Goal: Information Seeking & Learning: Learn about a topic

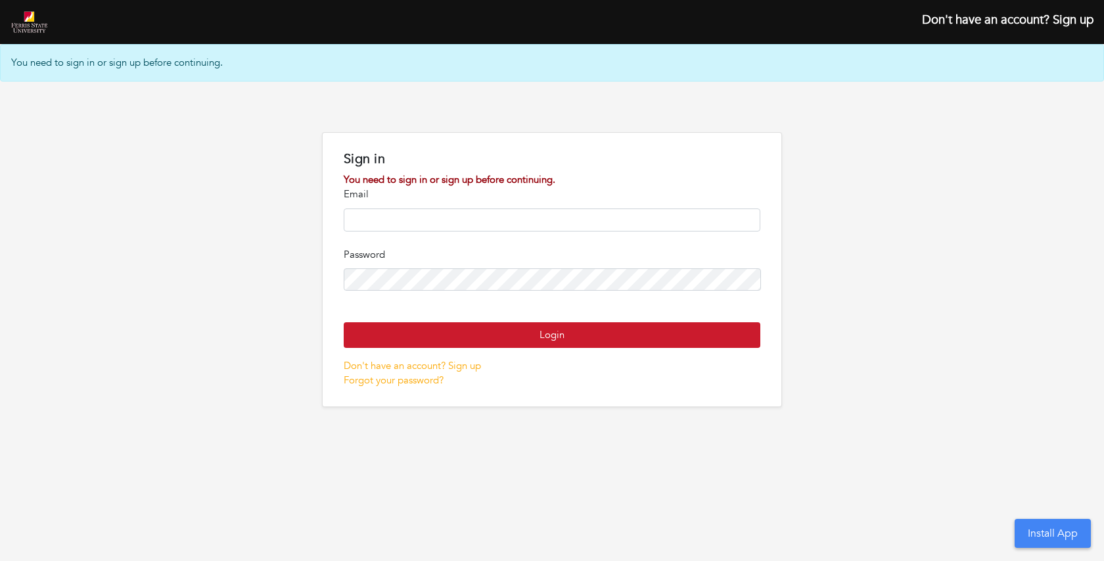
click at [544, 216] on input "email" at bounding box center [552, 219] width 417 height 23
type input "**********"
click at [344, 322] on button "Login" at bounding box center [552, 335] width 417 height 26
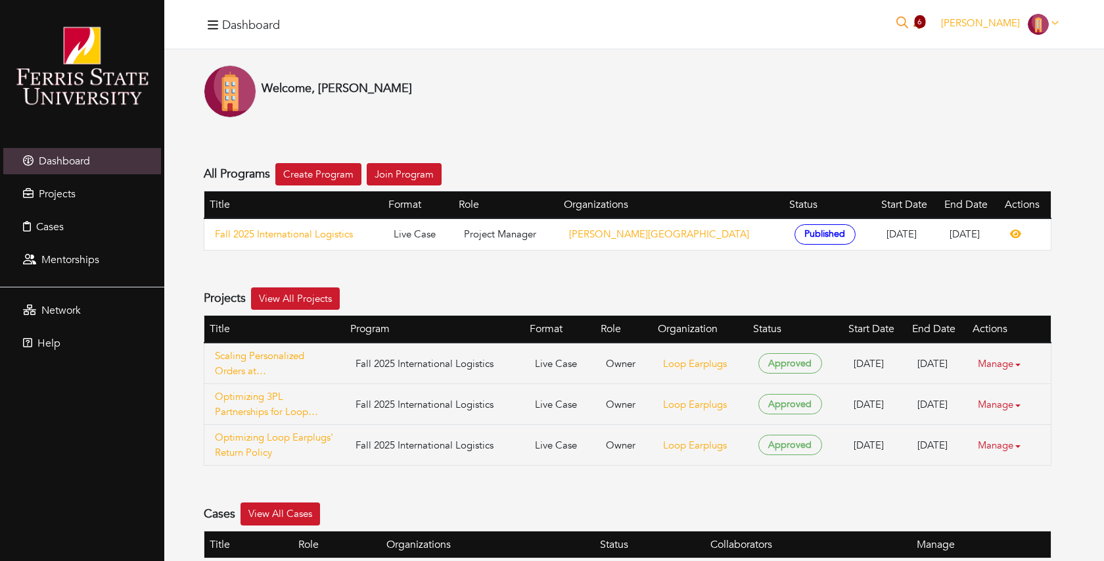
click at [926, 22] on span "6" at bounding box center [919, 21] width 11 height 13
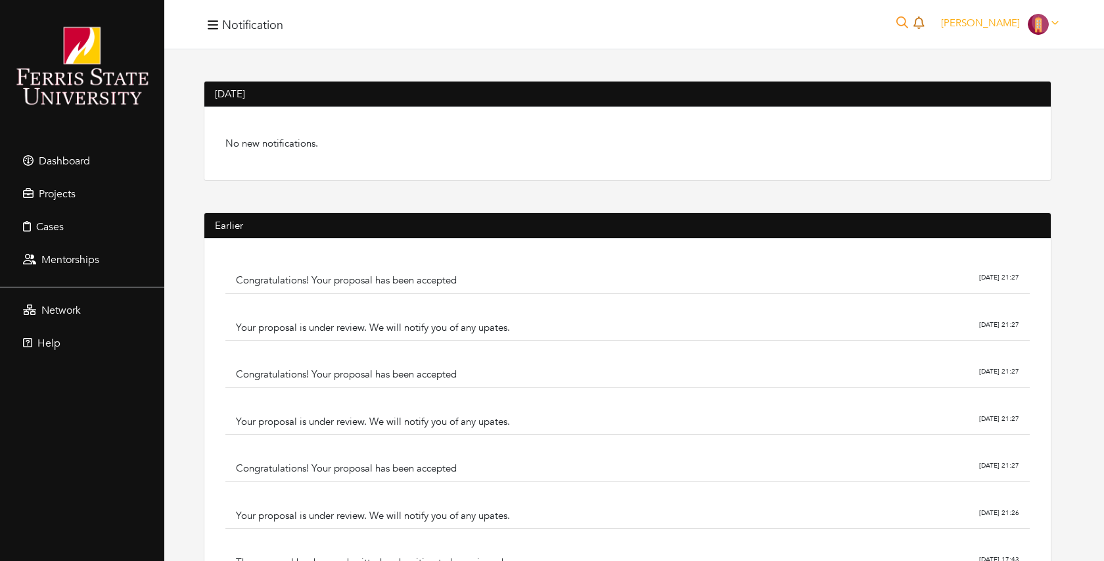
click at [924, 22] on icon at bounding box center [919, 22] width 11 height 12
click at [1003, 28] on span "[PERSON_NAME]" at bounding box center [980, 22] width 79 height 13
click at [1006, 31] on div "[PERSON_NAME] [PERSON_NAME] My profile My organizations Settings Logout" at bounding box center [999, 24] width 129 height 21
click at [85, 152] on link "Dashboard" at bounding box center [82, 161] width 158 height 26
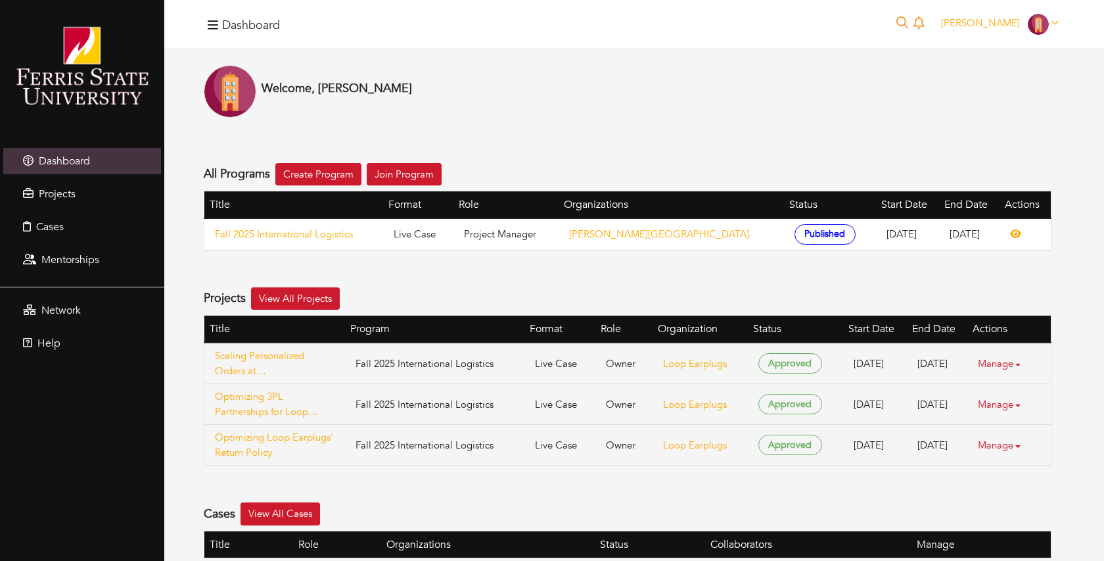
scroll to position [131, 0]
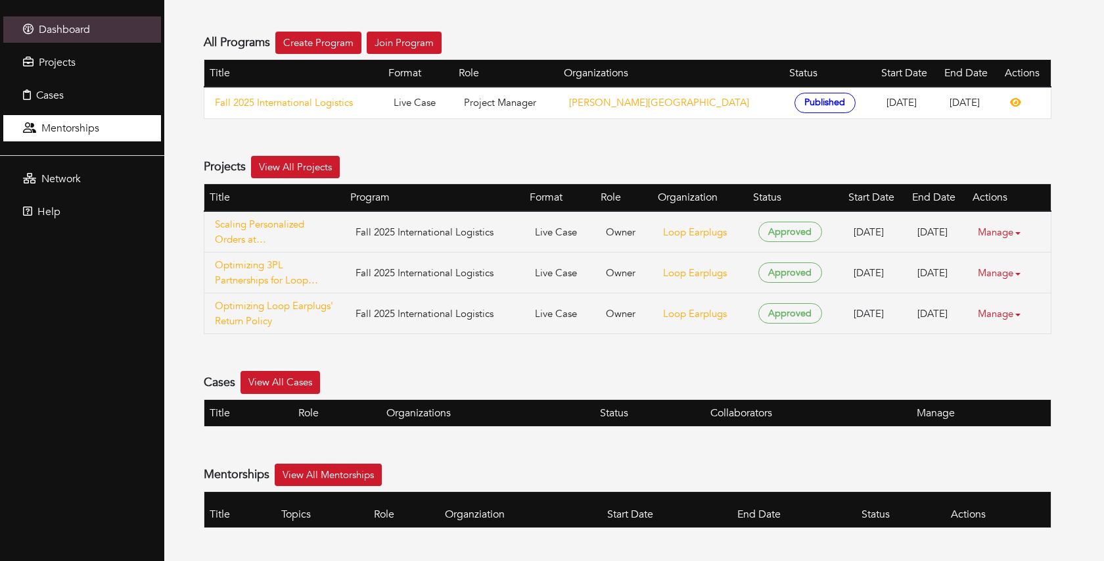
click at [77, 128] on span "Mentorships" at bounding box center [70, 128] width 58 height 14
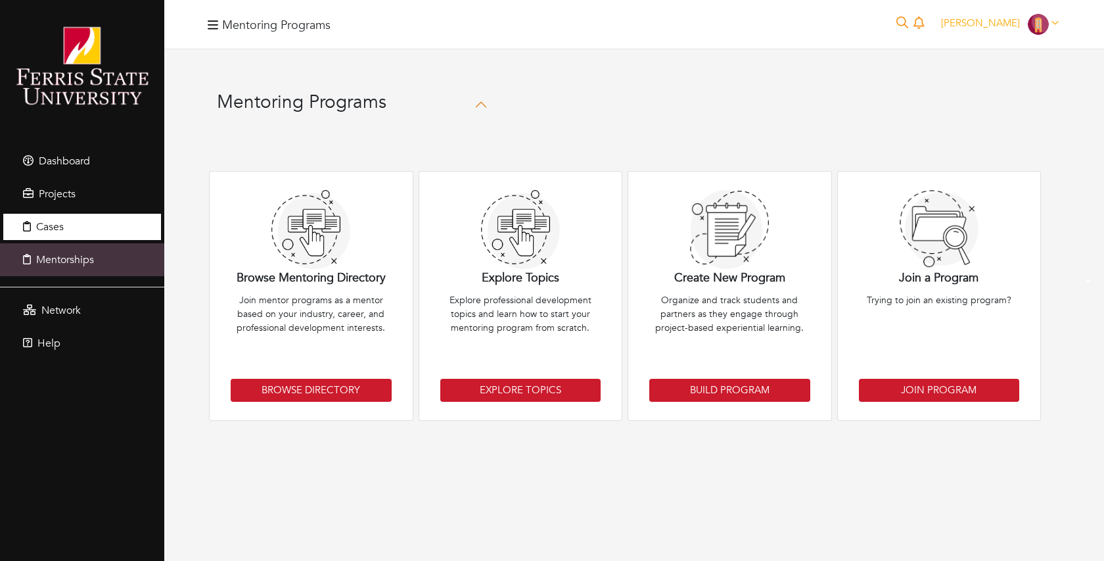
click at [62, 215] on link "Cases" at bounding box center [82, 227] width 158 height 26
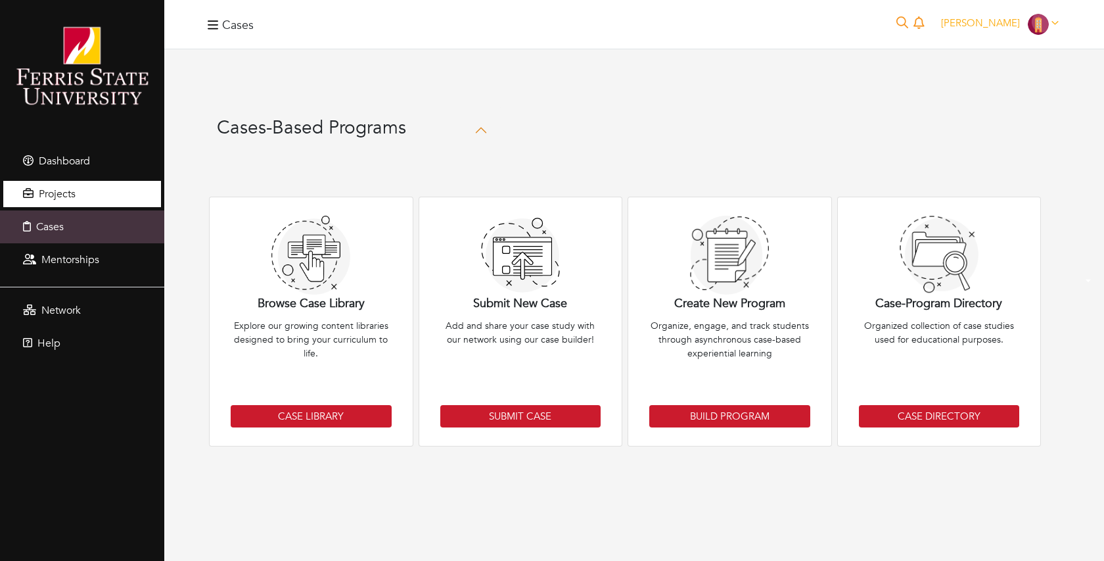
click at [72, 197] on span "Projects" at bounding box center [57, 194] width 37 height 14
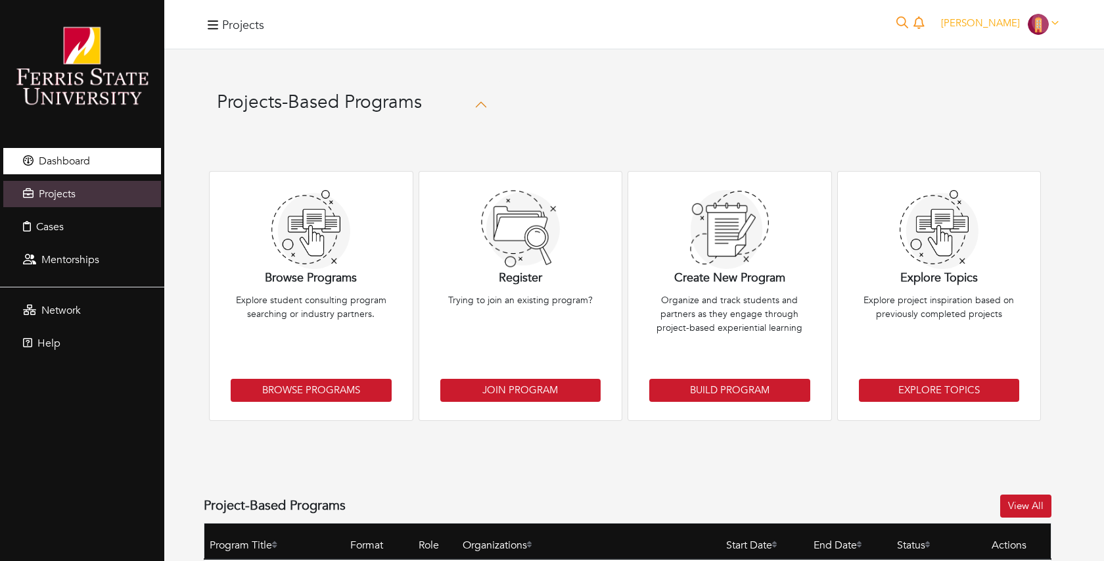
click at [83, 172] on link "Dashboard" at bounding box center [82, 161] width 158 height 26
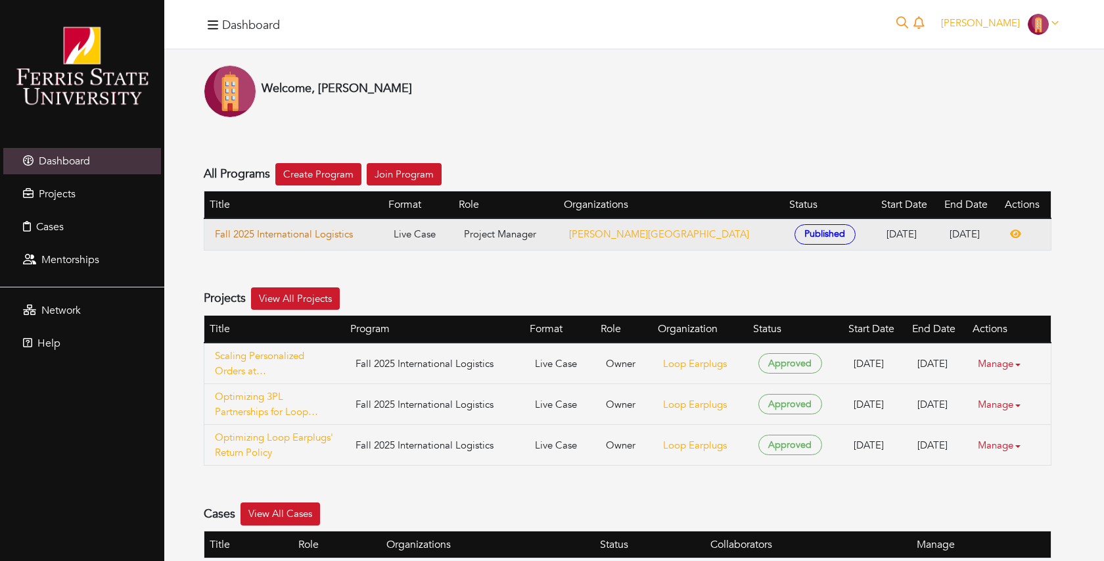
click at [260, 229] on link "Fall 2025 International Logistics" at bounding box center [294, 234] width 158 height 15
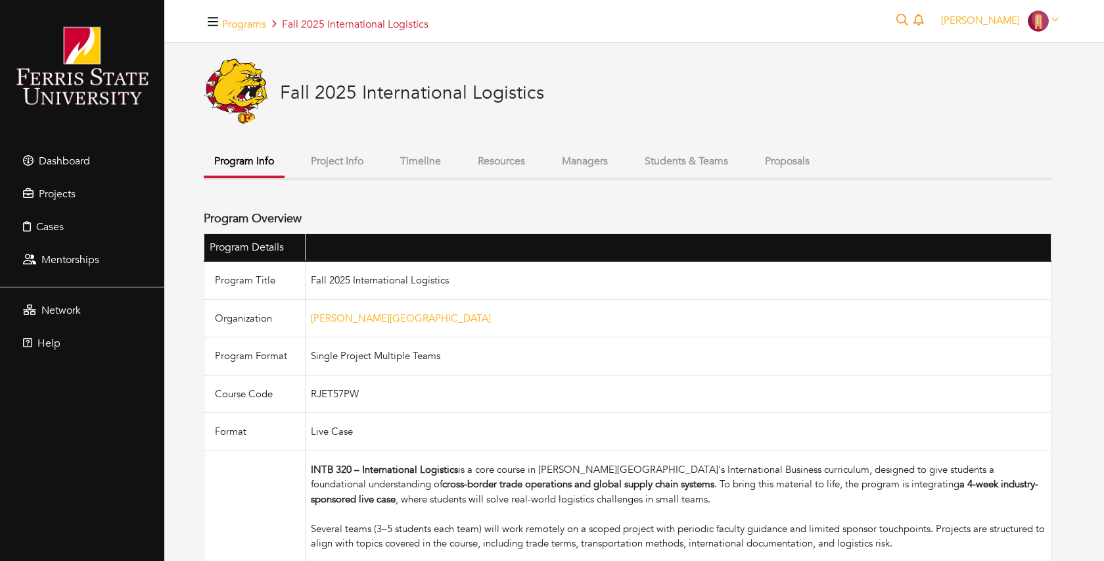
click at [722, 164] on button "Students & Teams" at bounding box center [686, 161] width 105 height 28
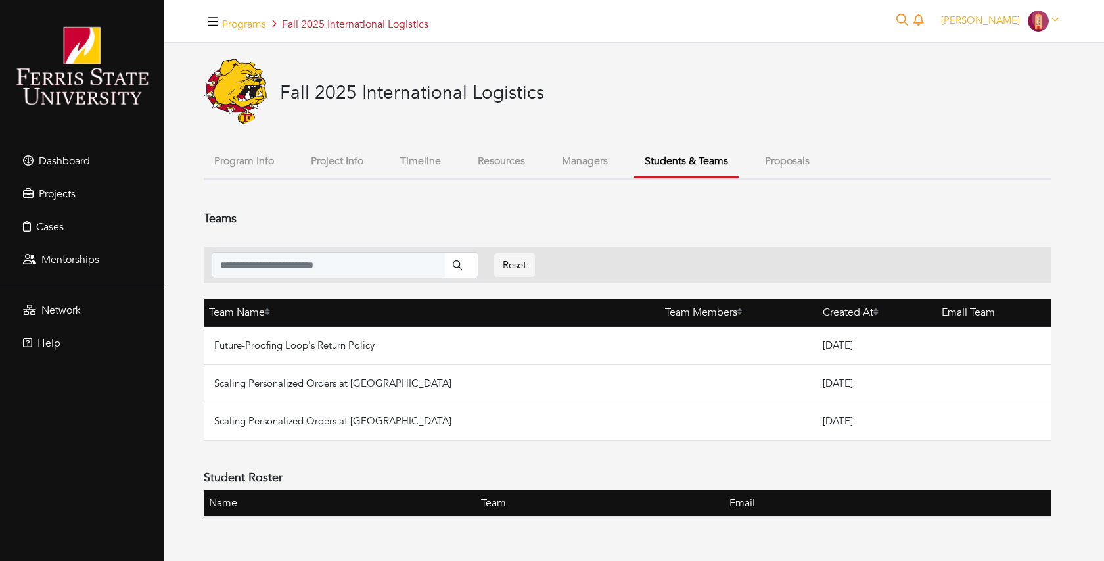
click at [789, 162] on button "Proposals" at bounding box center [788, 161] width 66 height 28
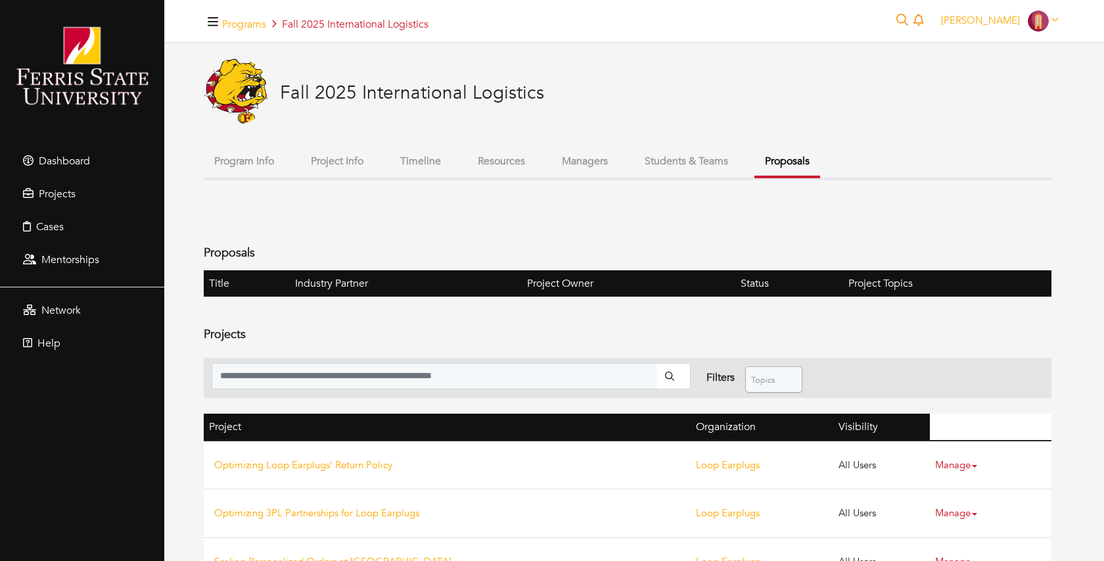
click at [496, 162] on button "Resources" at bounding box center [501, 161] width 68 height 28
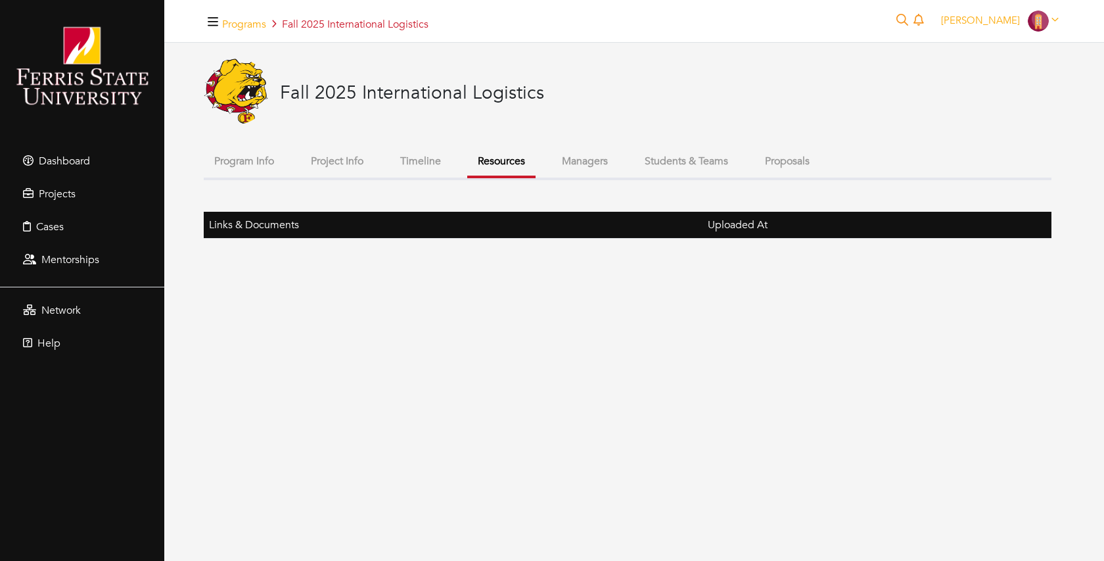
click at [429, 170] on button "Timeline" at bounding box center [421, 161] width 62 height 28
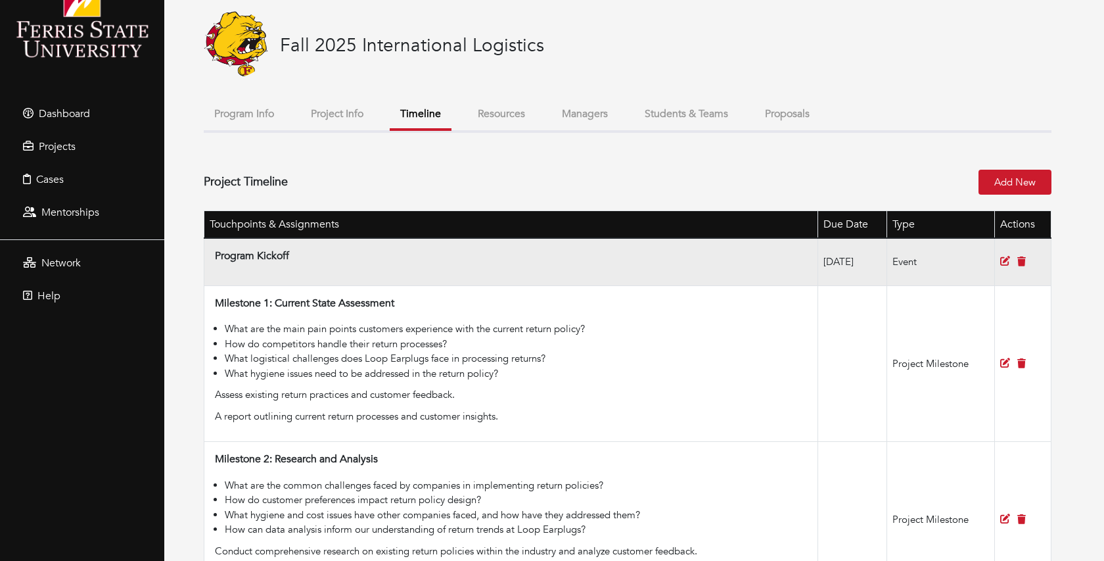
scroll to position [53, 0]
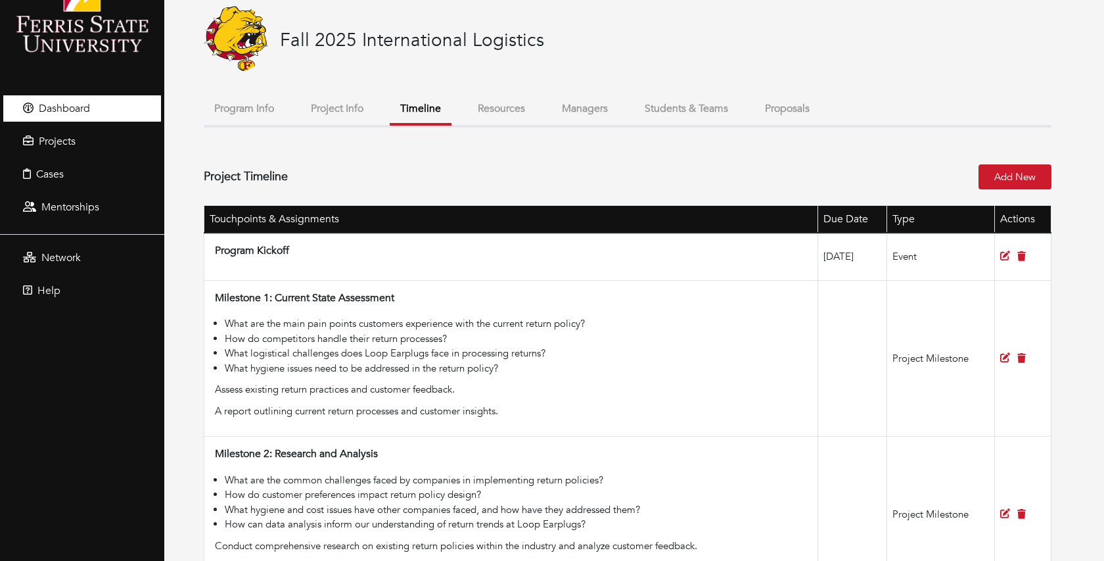
click at [103, 107] on link "Dashboard" at bounding box center [82, 108] width 158 height 26
